Goal: Task Accomplishment & Management: Use online tool/utility

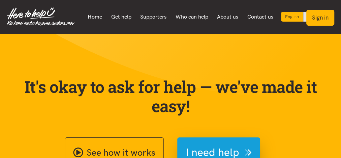
click at [319, 18] on button "Sign in" at bounding box center [321, 18] width 28 height 16
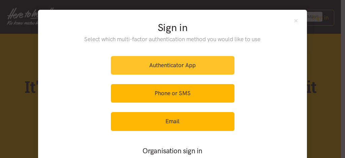
click at [213, 59] on link "Authenticator App" at bounding box center [173, 65] width 124 height 19
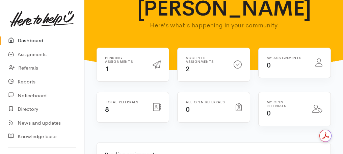
scroll to position [135, 0]
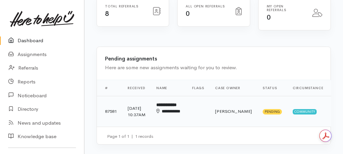
click at [143, 123] on td "13 Aug 2025, 10:37AM" at bounding box center [136, 111] width 29 height 31
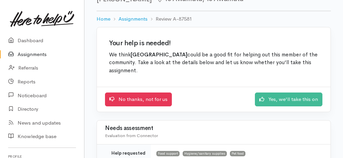
scroll to position [27, 0]
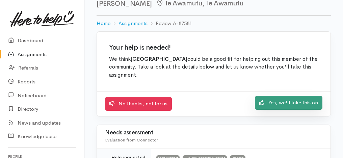
click at [277, 105] on link "Yes, we'll take this on" at bounding box center [288, 103] width 67 height 14
